Goal: Task Accomplishment & Management: Manage account settings

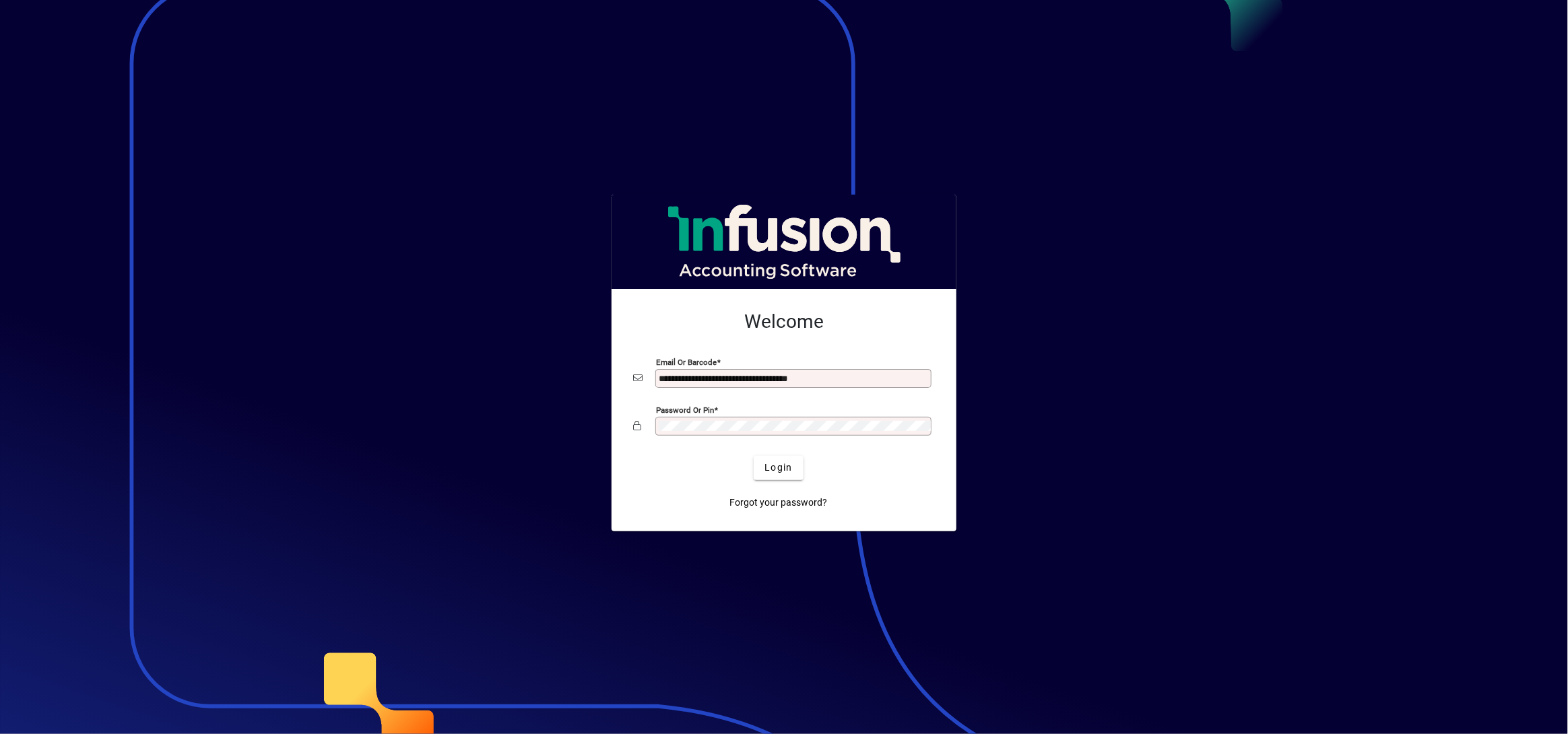
click at [856, 376] on input "**********" at bounding box center [795, 378] width 272 height 11
type input "**********"
click at [770, 469] on span "Login" at bounding box center [779, 467] width 28 height 14
